Goal: Submit feedback/report problem

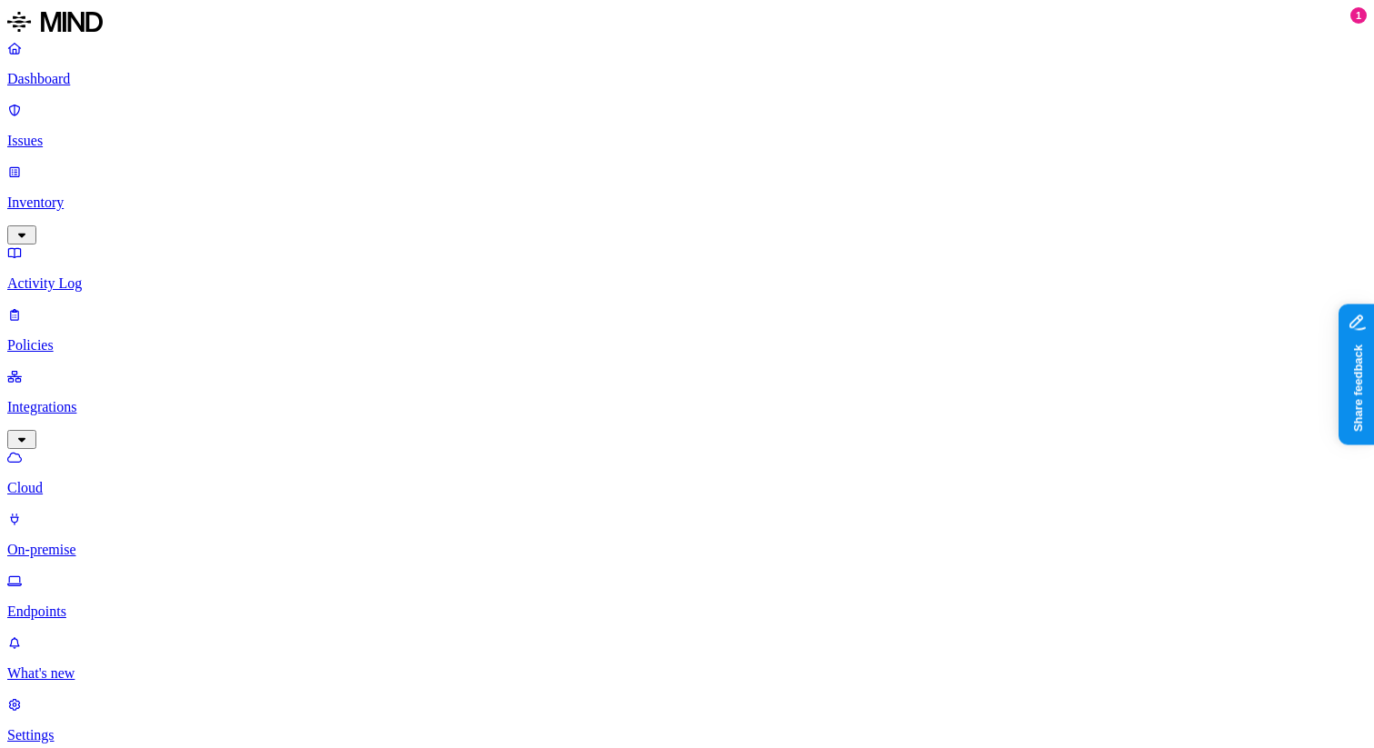
click at [97, 164] on link "Inventory" at bounding box center [687, 203] width 1360 height 78
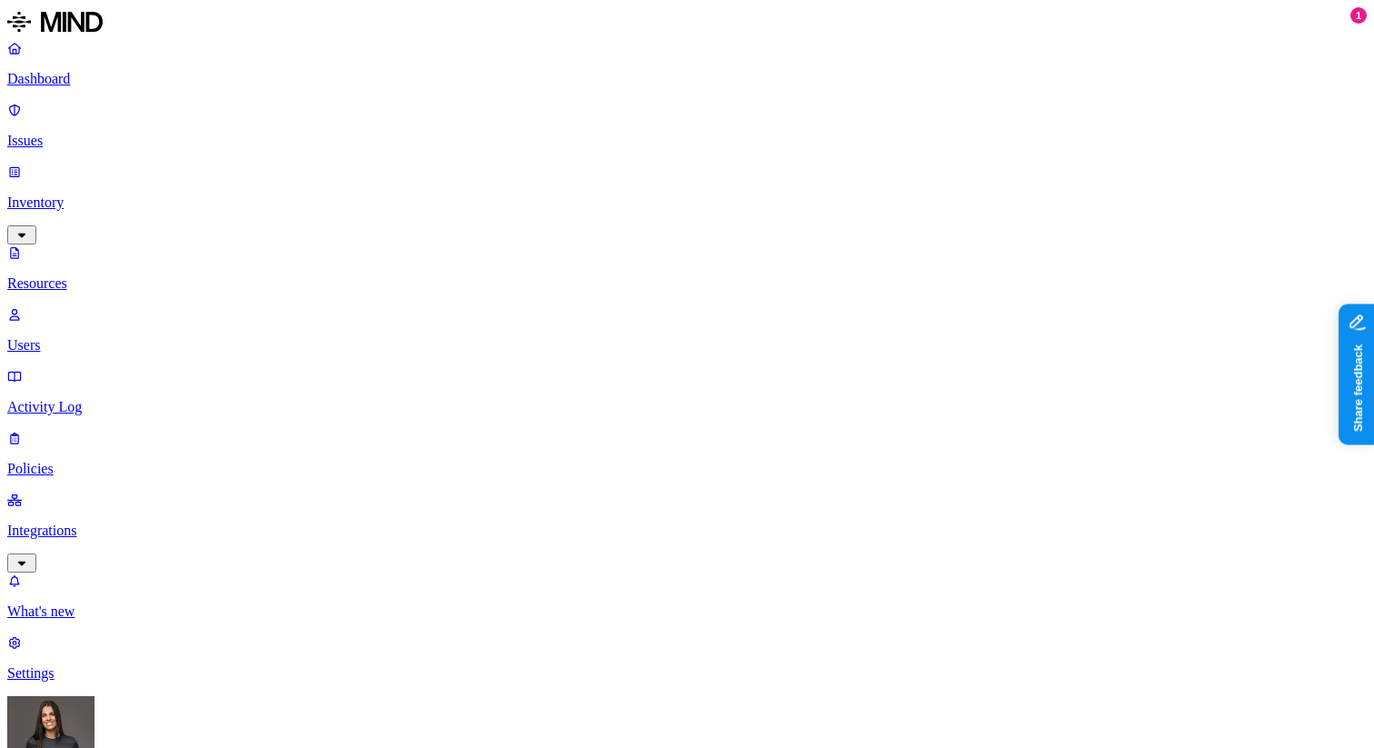
click at [156, 368] on link "Activity Log" at bounding box center [687, 391] width 1360 height 47
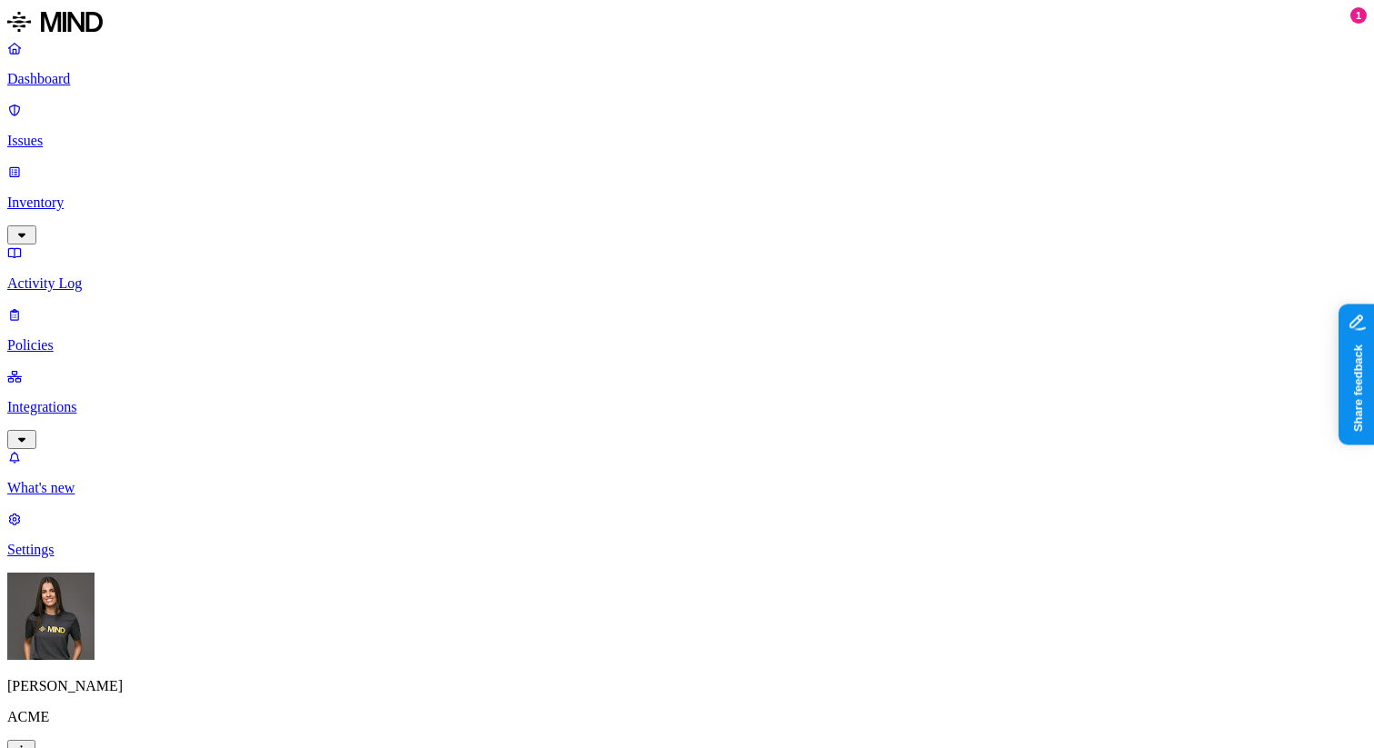
drag, startPoint x: 794, startPoint y: 100, endPoint x: 656, endPoint y: 97, distance: 137.3
drag, startPoint x: 834, startPoint y: 102, endPoint x: 885, endPoint y: 102, distance: 50.9
drag, startPoint x: 883, startPoint y: 97, endPoint x: 937, endPoint y: 96, distance: 54.6
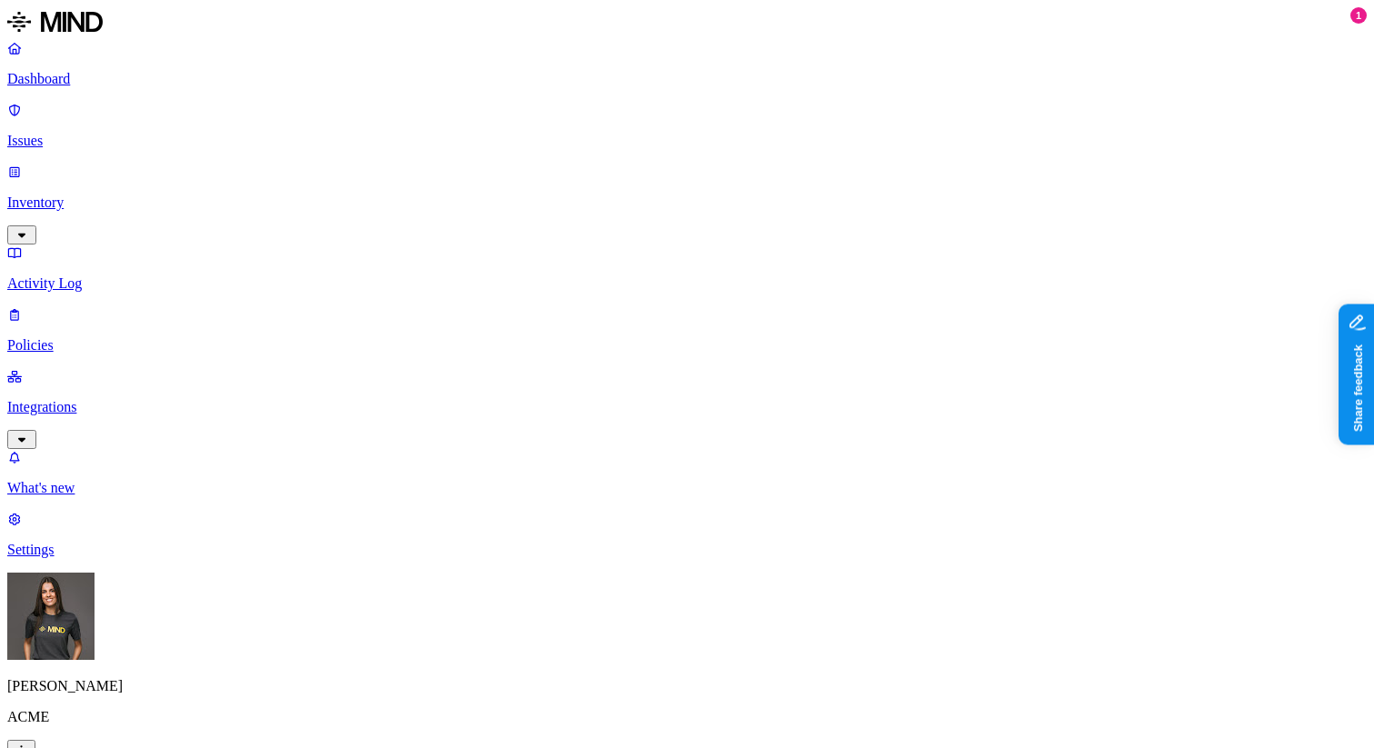
drag, startPoint x: 973, startPoint y: 99, endPoint x: 1001, endPoint y: 99, distance: 28.2
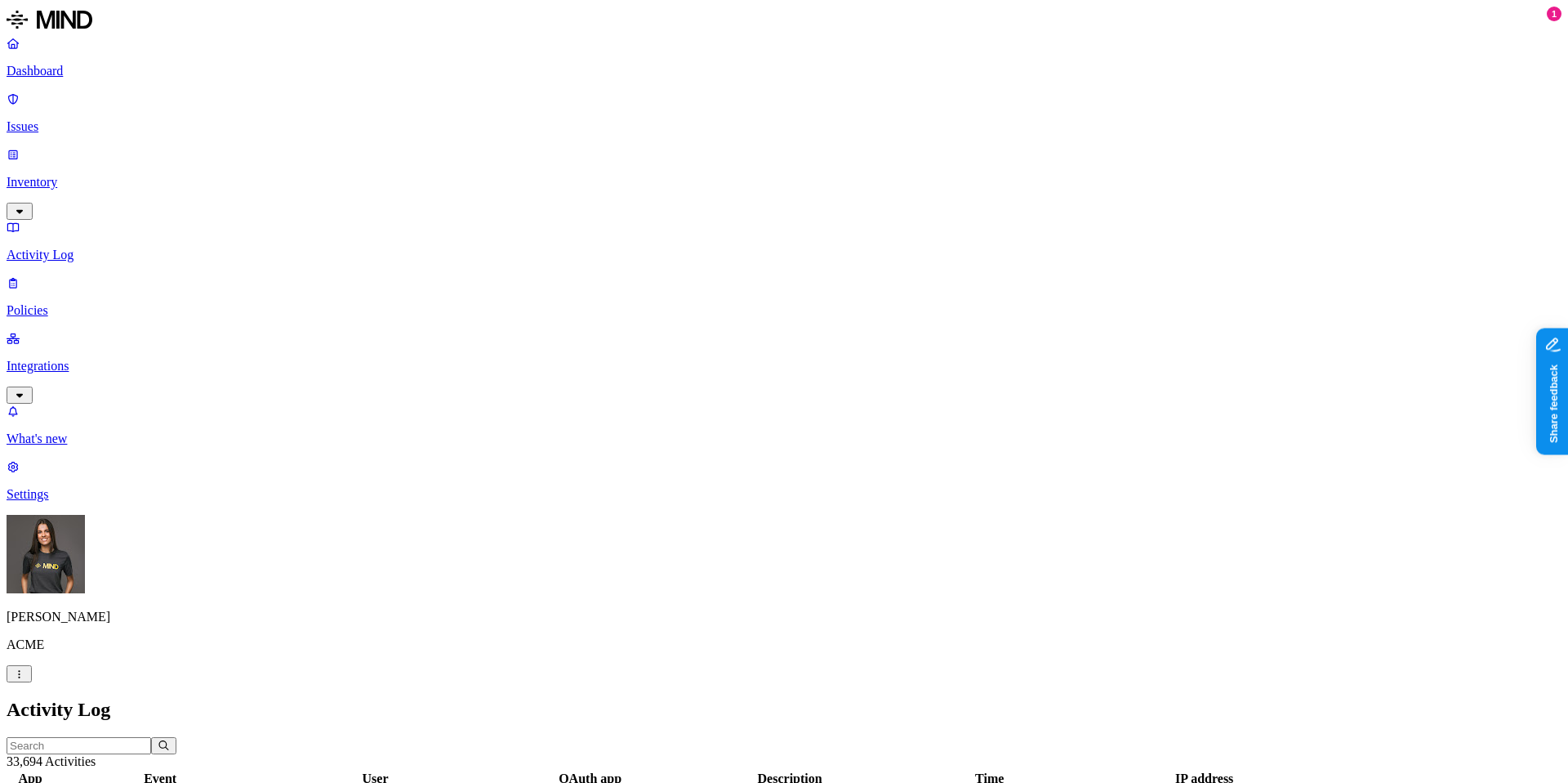
click at [1235, 478] on button "Share feedback" at bounding box center [1597, 471] width 127 height 34
click at [1235, 52] on div at bounding box center [1527, 58] width 11 height 16
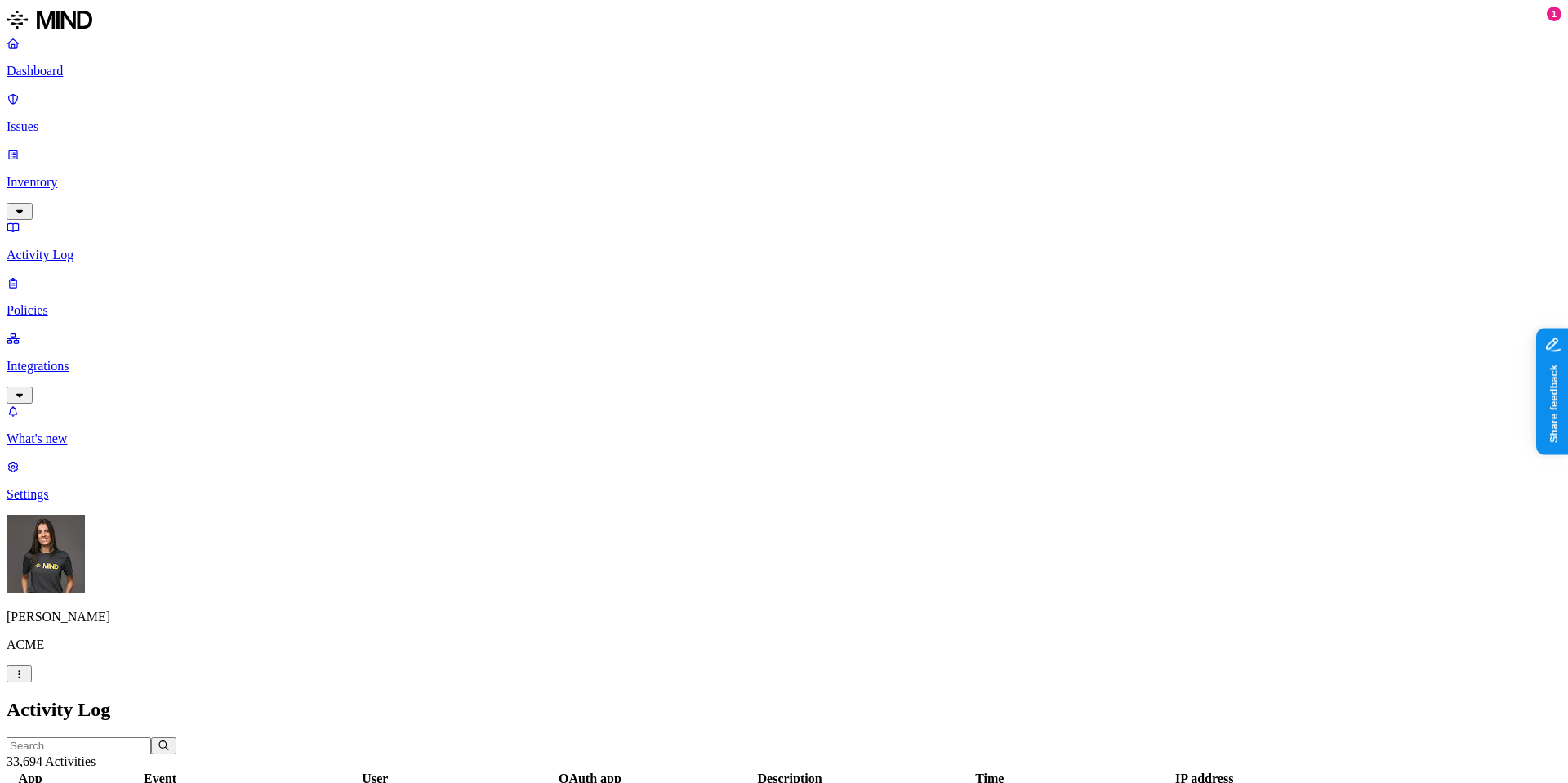
click at [71, 32] on img at bounding box center [49, 19] width 85 height 26
click at [74, 175] on p "Inventory" at bounding box center [784, 182] width 1555 height 14
